Goal: Task Accomplishment & Management: Manage account settings

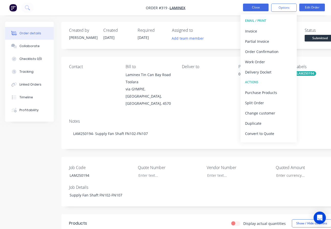
click at [250, 7] on button "Close" at bounding box center [256, 8] width 26 height 8
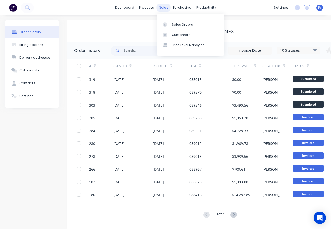
click at [163, 8] on div "sales" at bounding box center [163, 8] width 14 height 8
click at [170, 26] on div at bounding box center [167, 24] width 8 height 5
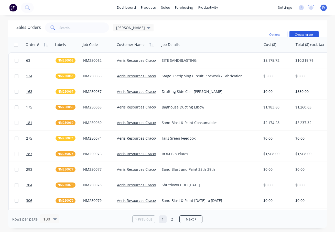
click at [309, 34] on button "Create order" at bounding box center [303, 35] width 29 height 8
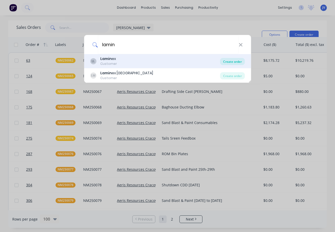
type input "lamin"
click at [238, 60] on div "Create order" at bounding box center [232, 61] width 25 height 7
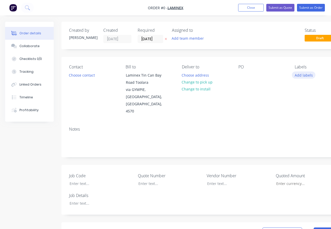
click at [303, 76] on button "Add labels" at bounding box center [304, 74] width 24 height 7
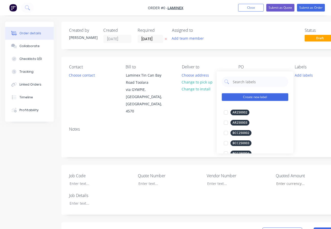
click at [252, 96] on button "Create new label" at bounding box center [255, 97] width 66 height 8
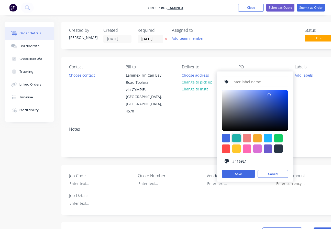
click at [236, 137] on div at bounding box center [236, 138] width 8 height 8
type input "#20B2AA"
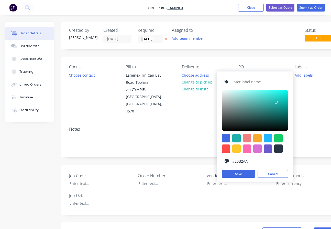
click at [245, 81] on input "text" at bounding box center [258, 82] width 54 height 10
type input "LAM250195"
click at [237, 175] on button "Save" at bounding box center [238, 174] width 33 height 8
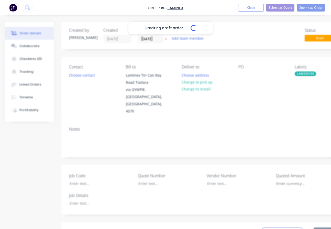
click at [206, 115] on div "Creating draft order... Loading... Order details Collaborate Checklists 0/0 Tra…" at bounding box center [178, 205] width 356 height 366
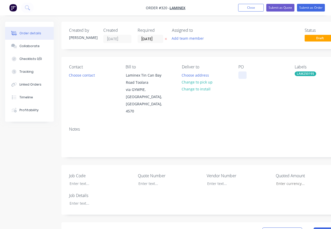
click at [241, 76] on div at bounding box center [242, 74] width 8 height 7
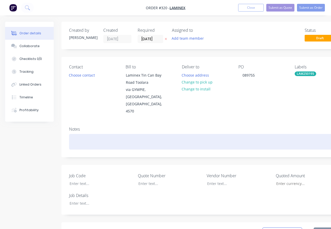
click at [77, 134] on div at bounding box center [206, 142] width 274 height 16
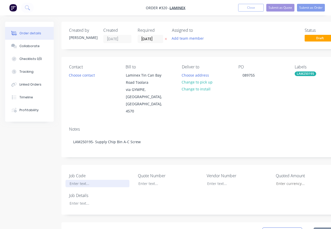
click at [73, 179] on div at bounding box center [97, 182] width 64 height 7
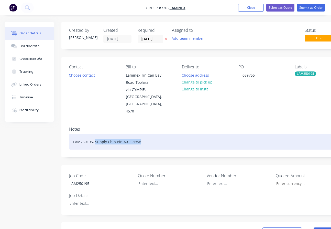
drag, startPoint x: 150, startPoint y: 126, endPoint x: 95, endPoint y: 126, distance: 55.7
click at [95, 134] on div "LAM250195- Supply Chip Bin A-C Screw" at bounding box center [206, 142] width 274 height 16
copy div "Supply Chip Bin A-C Screw"
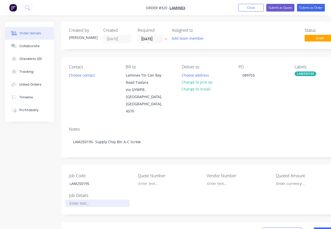
paste div
click at [298, 179] on input "Job Code" at bounding box center [305, 183] width 67 height 8
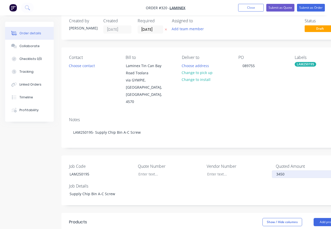
scroll to position [26, 0]
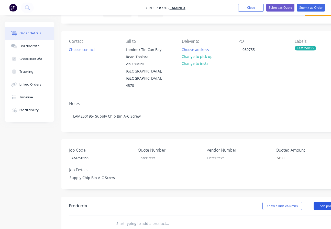
type input "$3,450.00"
click at [321, 201] on button "Add product" at bounding box center [327, 205] width 29 height 8
click at [310, 215] on div "Product catalogue" at bounding box center [318, 218] width 39 height 7
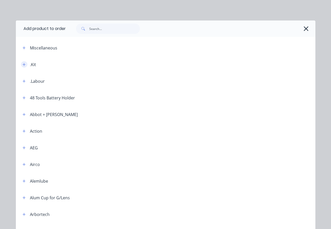
click at [21, 64] on button "button" at bounding box center [24, 64] width 6 height 6
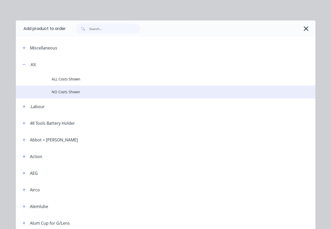
click at [64, 92] on span "NO Costs Shown" at bounding box center [157, 91] width 211 height 5
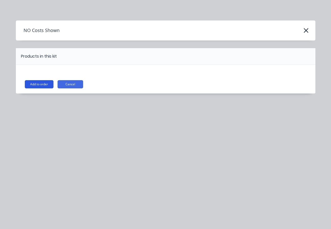
click at [43, 84] on button "Add to order" at bounding box center [39, 84] width 29 height 8
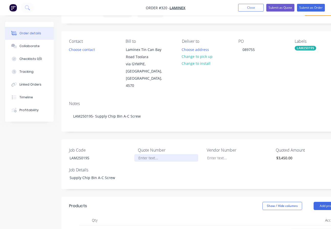
click at [149, 154] on div at bounding box center [166, 157] width 64 height 7
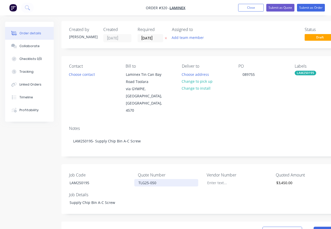
scroll to position [0, 0]
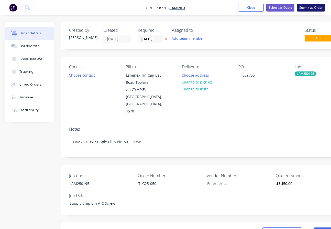
click at [310, 8] on button "Submit as Order" at bounding box center [311, 8] width 28 height 8
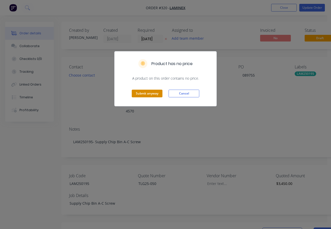
click at [155, 92] on button "Submit anyway" at bounding box center [147, 93] width 31 height 8
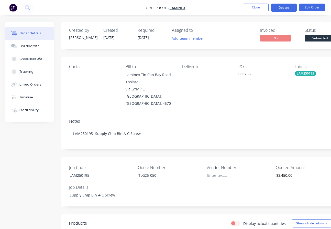
click at [283, 7] on button "Options" at bounding box center [284, 8] width 26 height 8
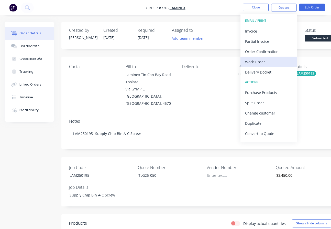
click at [252, 60] on div "Work Order" at bounding box center [268, 61] width 47 height 7
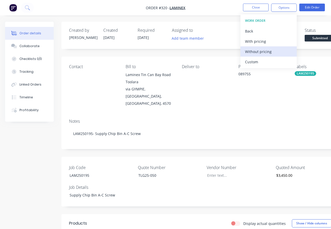
click at [261, 51] on div "Without pricing" at bounding box center [268, 51] width 47 height 7
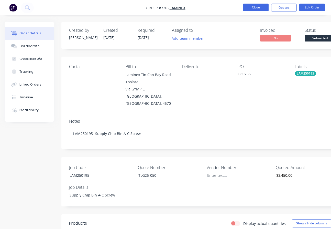
click at [257, 8] on button "Close" at bounding box center [256, 8] width 26 height 8
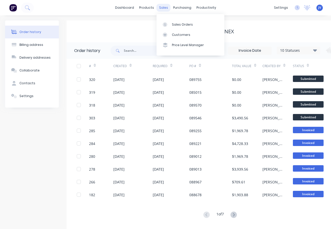
click at [163, 6] on div "sales" at bounding box center [163, 8] width 14 height 8
click at [180, 23] on div "Sales Orders" at bounding box center [182, 24] width 21 height 5
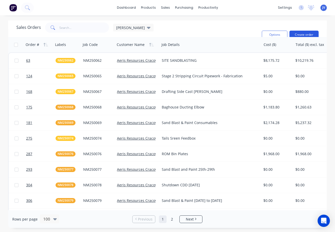
click at [300, 34] on button "Create order" at bounding box center [303, 35] width 29 height 8
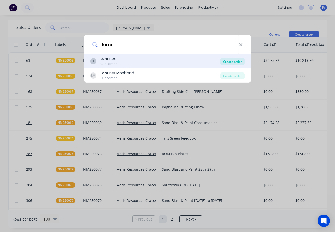
type input "lami"
click at [229, 62] on div "Create order" at bounding box center [232, 61] width 25 height 7
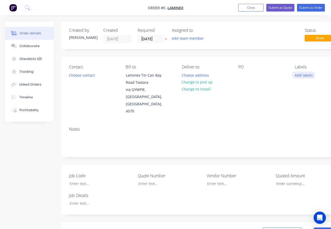
click at [303, 75] on button "Add labels" at bounding box center [304, 74] width 24 height 7
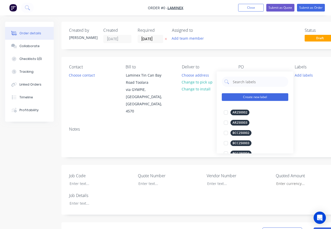
click at [245, 98] on button "Create new label" at bounding box center [255, 97] width 66 height 8
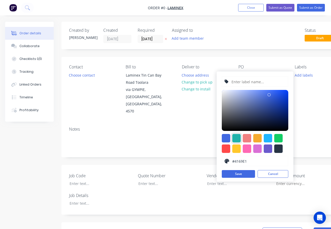
click at [235, 138] on div at bounding box center [236, 138] width 8 height 8
type input "#20B2AA"
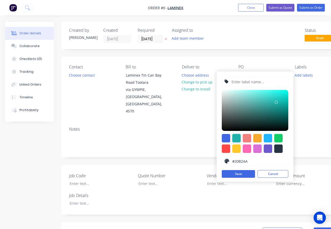
click at [244, 83] on input "text" at bounding box center [258, 82] width 54 height 10
type input "LAM250196"
click at [243, 175] on button "Save" at bounding box center [238, 174] width 33 height 8
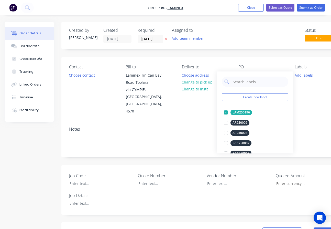
click at [208, 107] on div "Order details Collaborate Checklists 0/0 Tracking Linked Orders Timeline Profit…" at bounding box center [178, 205] width 356 height 366
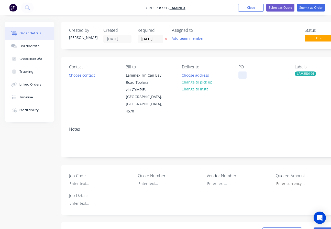
click at [243, 76] on div at bounding box center [242, 74] width 8 height 7
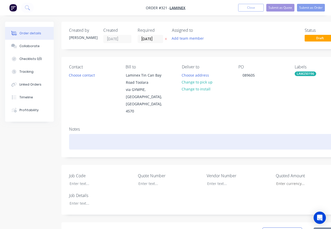
click at [70, 134] on div at bounding box center [206, 142] width 274 height 16
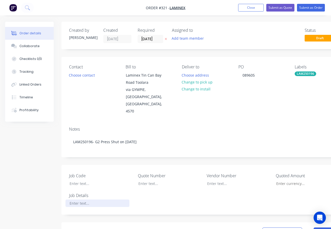
click at [84, 199] on div at bounding box center [97, 202] width 64 height 7
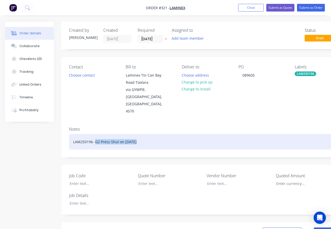
drag, startPoint x: 148, startPoint y: 127, endPoint x: 95, endPoint y: 126, distance: 52.4
click at [95, 134] on div "LAM250196- G2 Press Shut on 3/9/25" at bounding box center [206, 142] width 274 height 16
copy div "G2 Press Shut on 3/9/25"
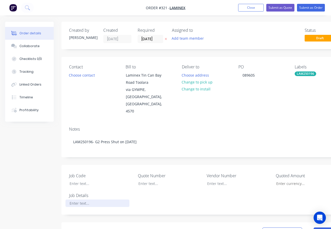
paste div
click at [80, 179] on div at bounding box center [97, 182] width 64 height 7
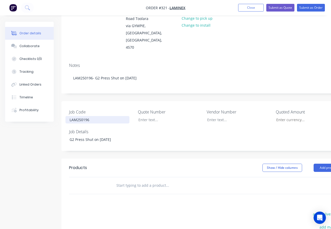
scroll to position [77, 0]
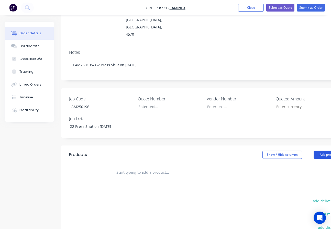
click at [320, 150] on button "Add product" at bounding box center [327, 154] width 29 height 8
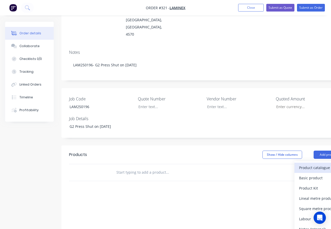
click at [306, 164] on div "Product catalogue" at bounding box center [318, 167] width 39 height 7
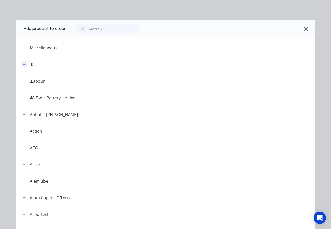
click at [23, 64] on icon "button" at bounding box center [23, 65] width 3 height 4
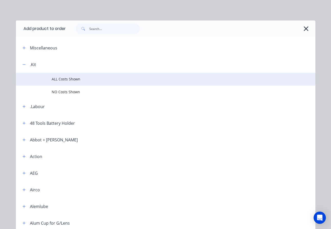
click at [72, 80] on span "ALL Costs Shown" at bounding box center [157, 78] width 211 height 5
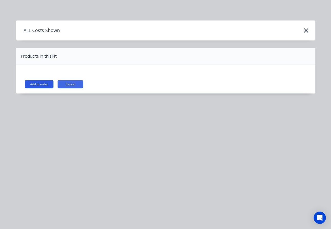
click at [42, 84] on button "Add to order" at bounding box center [39, 84] width 29 height 8
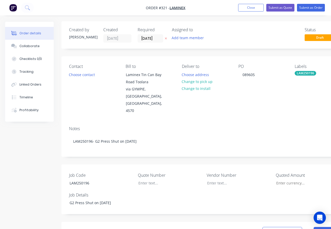
scroll to position [0, 0]
click at [305, 7] on button "Submit as Order" at bounding box center [311, 8] width 28 height 8
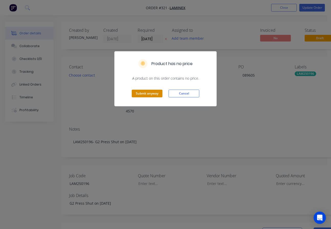
click at [150, 93] on button "Submit anyway" at bounding box center [147, 93] width 31 height 8
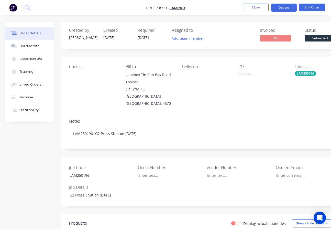
click at [279, 8] on button "Options" at bounding box center [284, 8] width 26 height 8
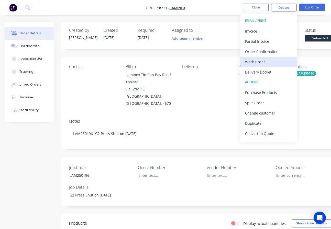
click at [261, 61] on div "Work Order" at bounding box center [268, 61] width 47 height 7
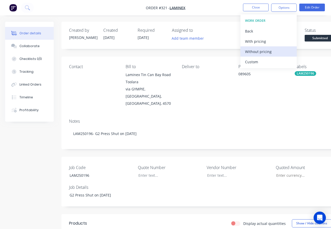
click at [265, 50] on div "Without pricing" at bounding box center [268, 51] width 47 height 7
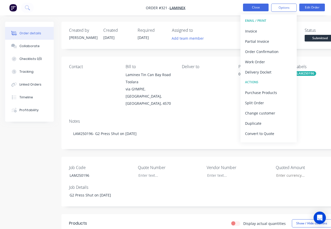
click at [256, 6] on button "Close" at bounding box center [256, 8] width 26 height 8
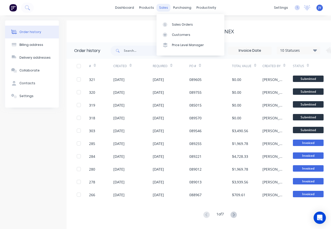
click at [167, 8] on div "sales" at bounding box center [163, 8] width 14 height 8
click at [180, 24] on div "Sales Orders" at bounding box center [182, 24] width 21 height 5
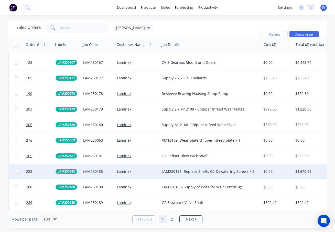
scroll to position [665, 0]
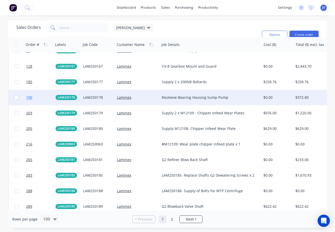
click at [28, 97] on span "190" at bounding box center [29, 97] width 6 height 5
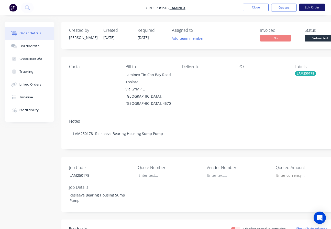
click at [314, 7] on button "Edit Order" at bounding box center [312, 8] width 26 height 8
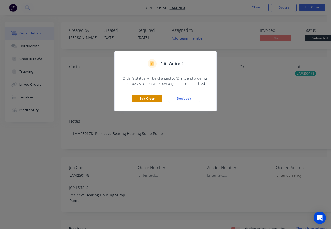
click at [147, 101] on button "Edit Order" at bounding box center [147, 99] width 31 height 8
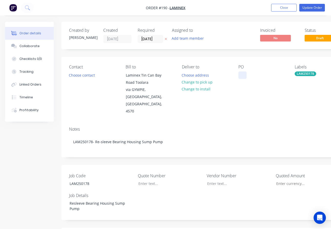
click at [240, 73] on div at bounding box center [242, 74] width 8 height 7
click at [284, 8] on button "Close" at bounding box center [284, 8] width 26 height 8
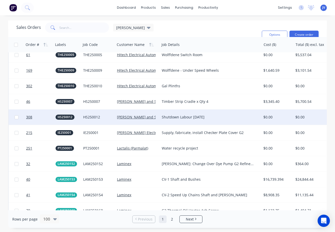
scroll to position [588, 0]
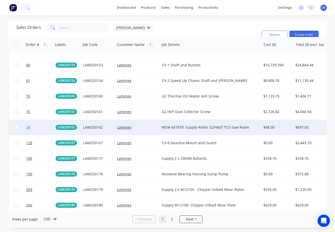
click at [28, 128] on span "76" at bounding box center [28, 127] width 4 height 5
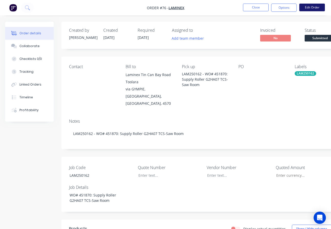
click at [314, 6] on button "Edit Order" at bounding box center [312, 8] width 26 height 8
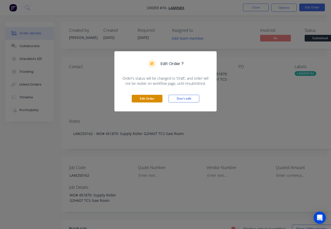
click at [148, 98] on button "Edit Order" at bounding box center [147, 99] width 31 height 8
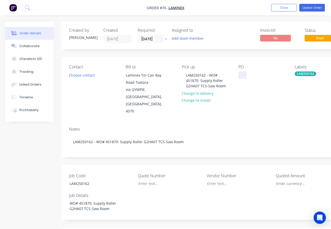
click at [241, 76] on div at bounding box center [242, 74] width 8 height 7
click at [309, 8] on button "Update Order" at bounding box center [312, 8] width 26 height 8
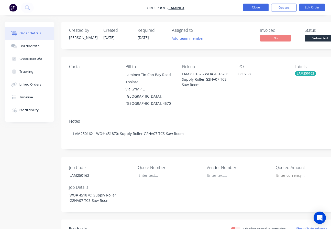
click at [258, 7] on button "Close" at bounding box center [256, 8] width 26 height 8
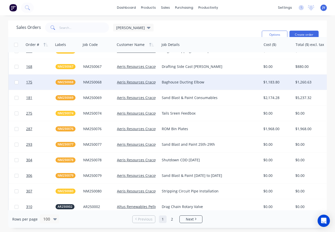
scroll to position [26, 0]
